Goal: Information Seeking & Learning: Understand process/instructions

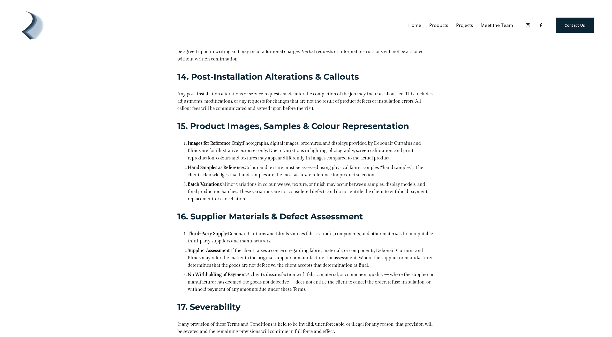
scroll to position [793, 0]
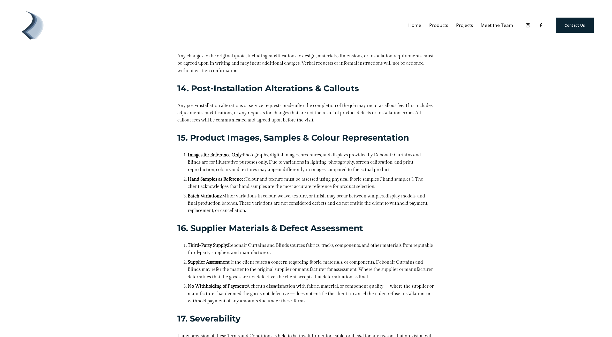
drag, startPoint x: 317, startPoint y: 214, endPoint x: 66, endPoint y: 107, distance: 272.8
click at [66, 107] on div "Terms and Conditions – Payment, Installation & Liability (Debonair Curtains and…" at bounding box center [306, 50] width 612 height 1505
click at [65, 107] on div "Terms and Conditions – Payment, Installation & Liability (Debonair Curtains and…" at bounding box center [306, 50] width 612 height 1505
